Goal: Transaction & Acquisition: Book appointment/travel/reservation

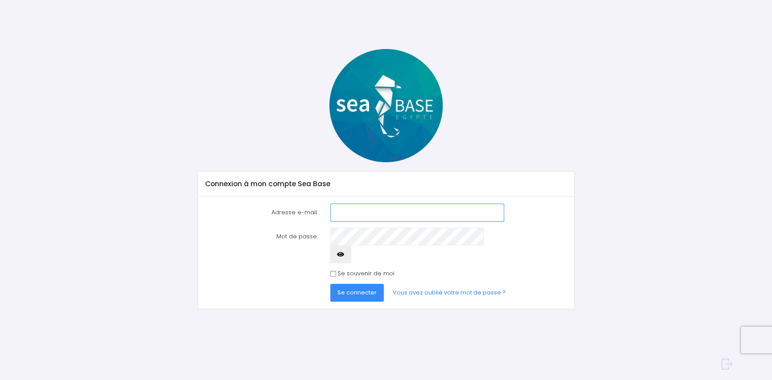
click at [342, 214] on input "Adresse e-mail" at bounding box center [417, 213] width 174 height 18
click at [365, 289] on span "Se connecter" at bounding box center [357, 293] width 39 height 8
click at [422, 214] on input "cavalliserge@orange.fr" at bounding box center [417, 213] width 174 height 18
type input "c"
type input "i.cavalli@orange.fr"
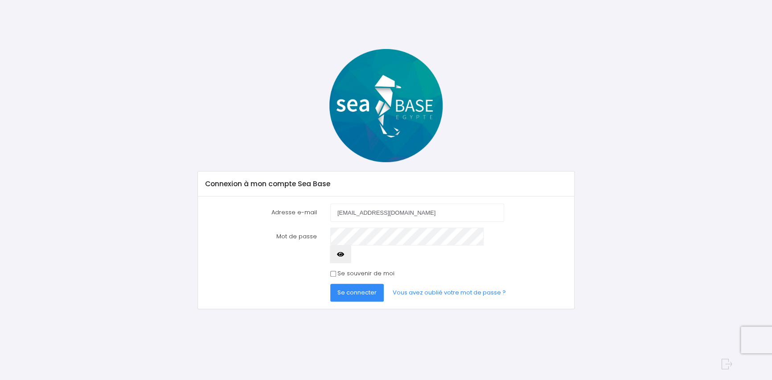
click at [344, 255] on icon "button" at bounding box center [340, 255] width 7 height 0
click at [360, 289] on span "Se connecter" at bounding box center [357, 293] width 39 height 8
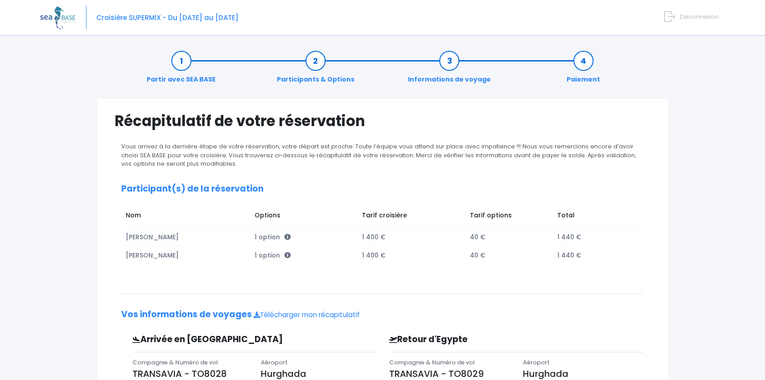
click at [143, 17] on span "Croisière SUPERMIX - Du [DATE] au [DATE]" at bounding box center [167, 17] width 142 height 9
drag, startPoint x: 251, startPoint y: 23, endPoint x: 105, endPoint y: 11, distance: 146.3
click at [105, 11] on div "Croisière SUPERMIX - Du [DATE] au [DATE] Déconnexion" at bounding box center [376, 18] width 672 height 36
click at [11, 125] on div "Notre plateforme de réservation n'est pas compatible avec votre appareil. Veuil…" at bounding box center [382, 266] width 765 height 533
click at [687, 14] on span "Déconnexion" at bounding box center [699, 16] width 39 height 8
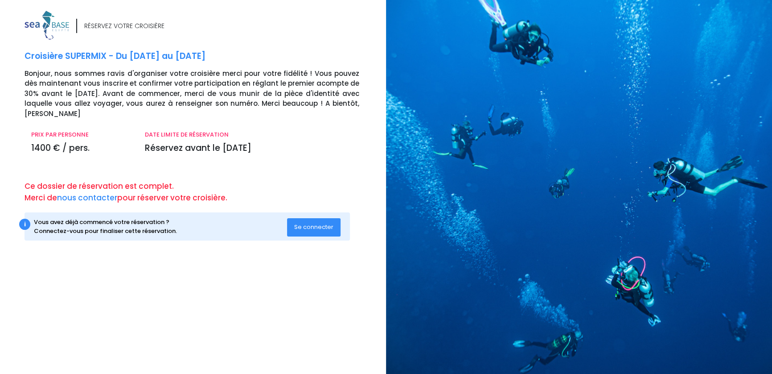
click at [312, 223] on span "Se connecter" at bounding box center [313, 227] width 39 height 8
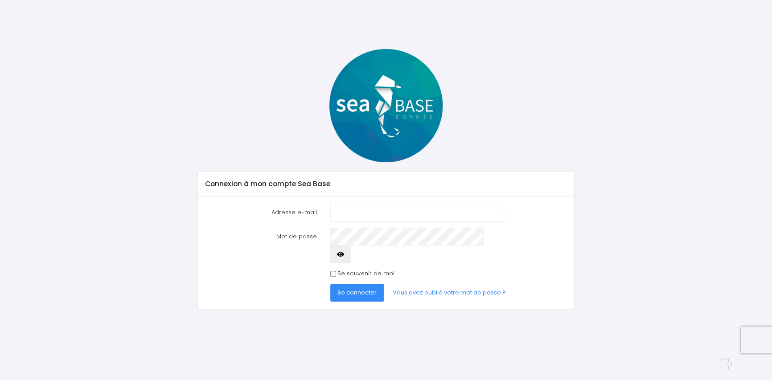
click at [392, 210] on input "Adresse e-mail" at bounding box center [417, 213] width 174 height 18
type input "[EMAIL_ADDRESS][DOMAIN_NAME]"
click at [364, 289] on span "Se connecter" at bounding box center [357, 293] width 39 height 8
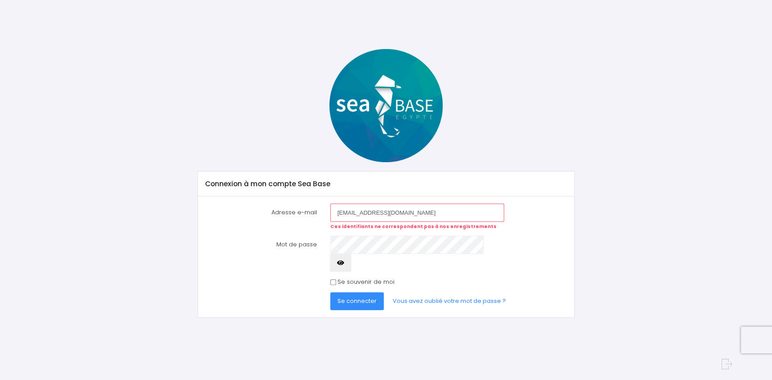
click at [355, 297] on span "Se connecter" at bounding box center [357, 301] width 39 height 8
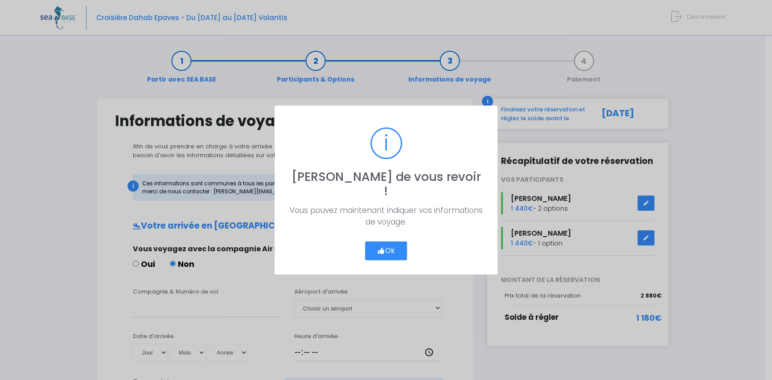
click at [384, 251] on icon "button" at bounding box center [381, 251] width 8 height 0
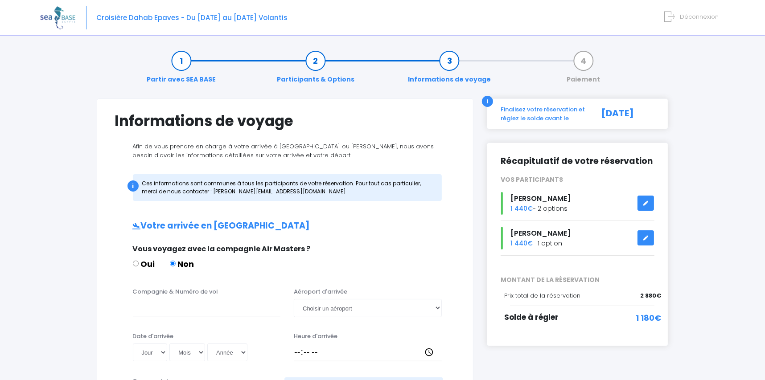
click at [641, 316] on span "1 180€" at bounding box center [648, 318] width 25 height 12
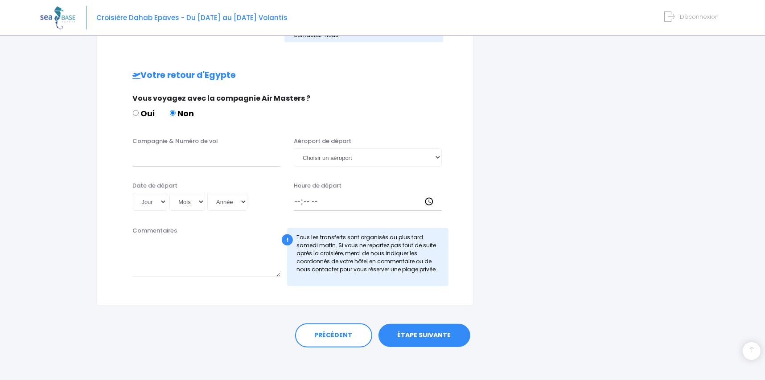
scroll to position [402, 0]
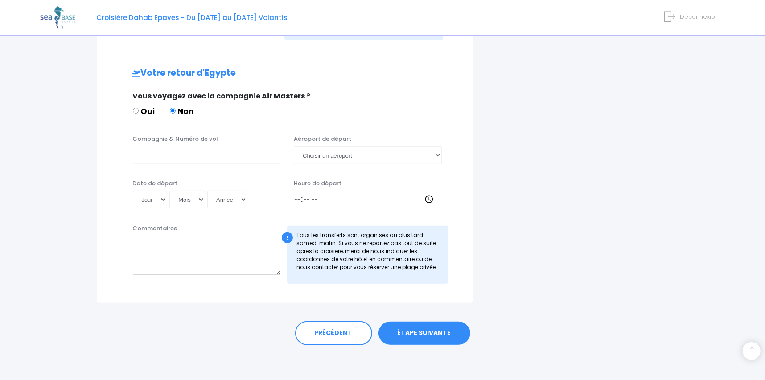
click at [431, 337] on link "ÉTAPE SUIVANTE" at bounding box center [425, 333] width 92 height 23
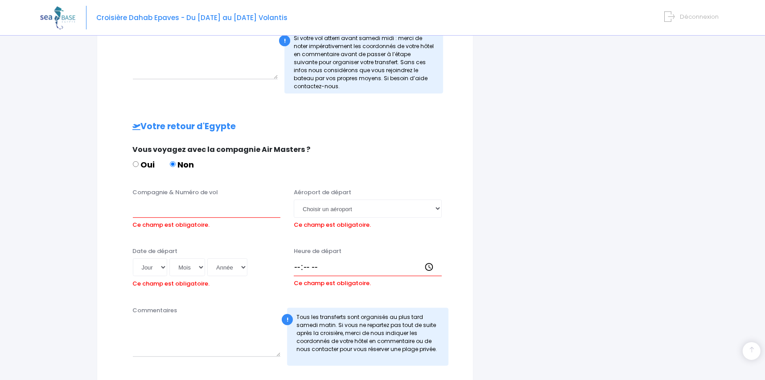
scroll to position [459, 0]
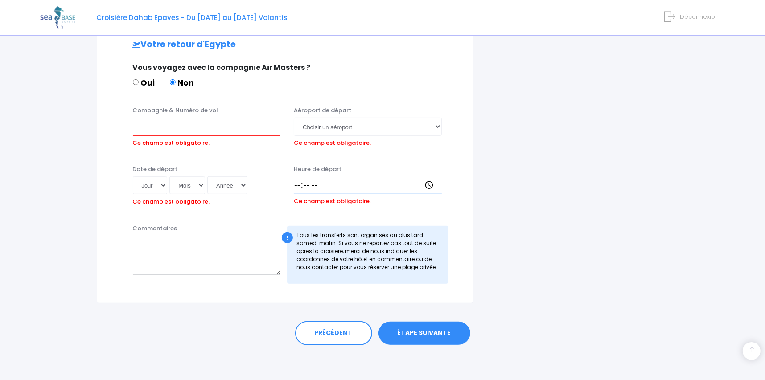
click at [318, 187] on input "Heure de départ" at bounding box center [368, 186] width 148 height 18
click at [318, 185] on input "Heure de départ" at bounding box center [368, 186] width 148 height 18
click at [250, 337] on div "PRÉCÉDENT ÉTAPE SUIVANTE" at bounding box center [383, 334] width 536 height 24
click at [414, 336] on link "ÉTAPE SUIVANTE" at bounding box center [425, 333] width 92 height 23
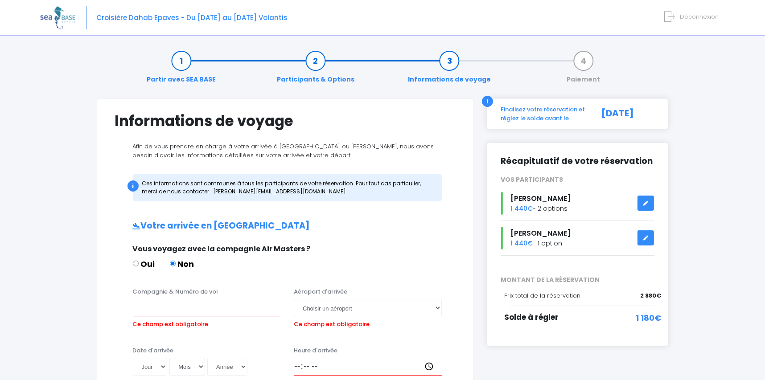
scroll to position [0, 0]
